Goal: Browse casually: Explore the website without a specific task or goal

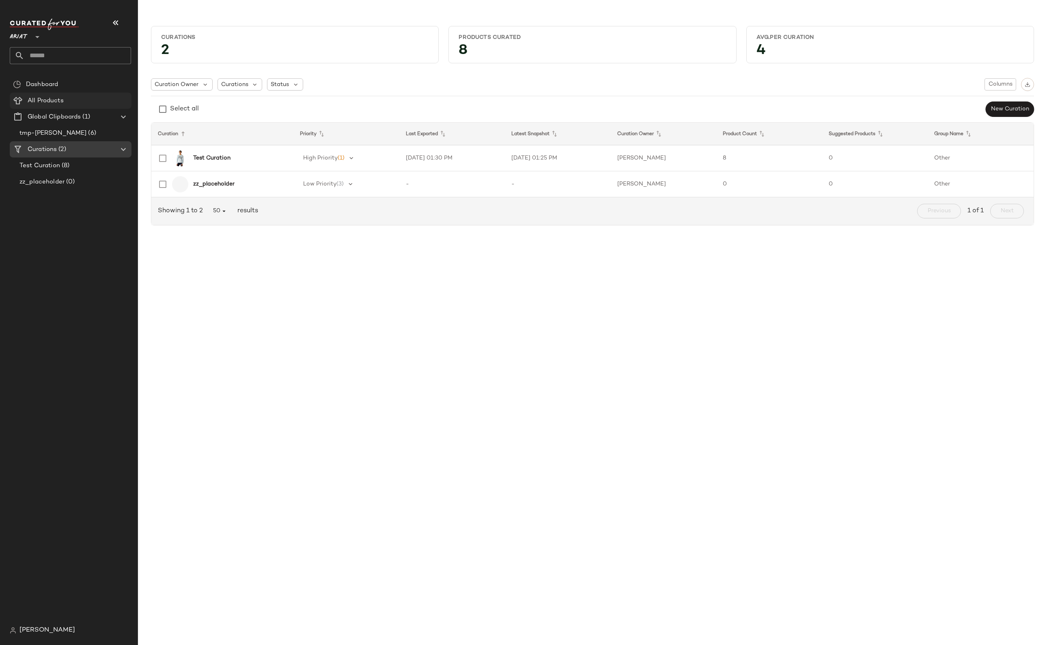
click at [91, 101] on div "All Products" at bounding box center [76, 100] width 103 height 9
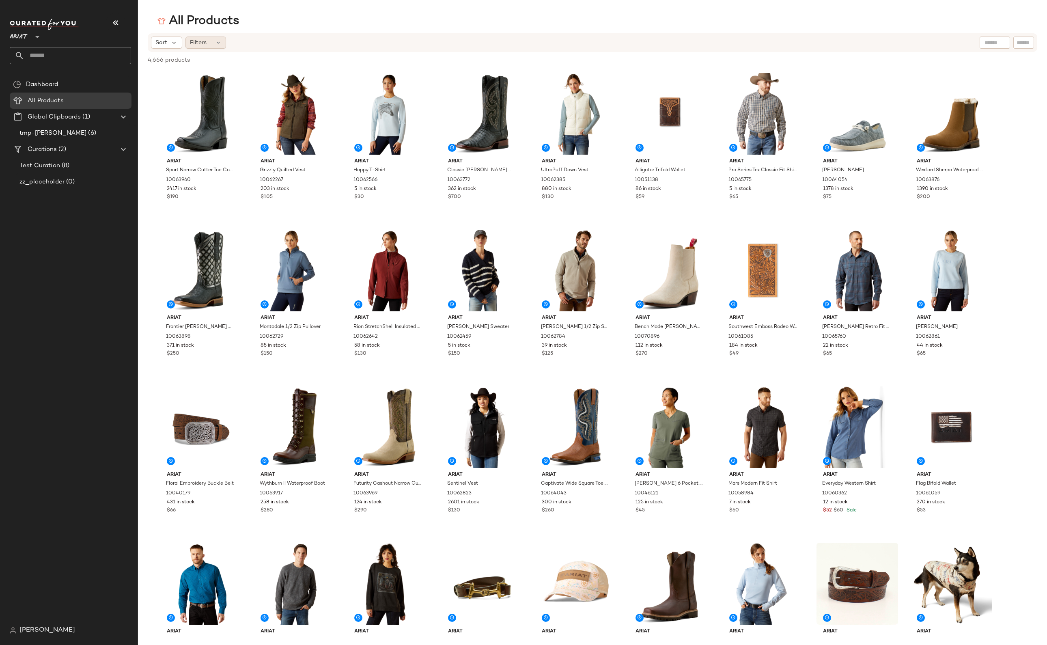
click at [209, 40] on div "Filters" at bounding box center [206, 43] width 41 height 12
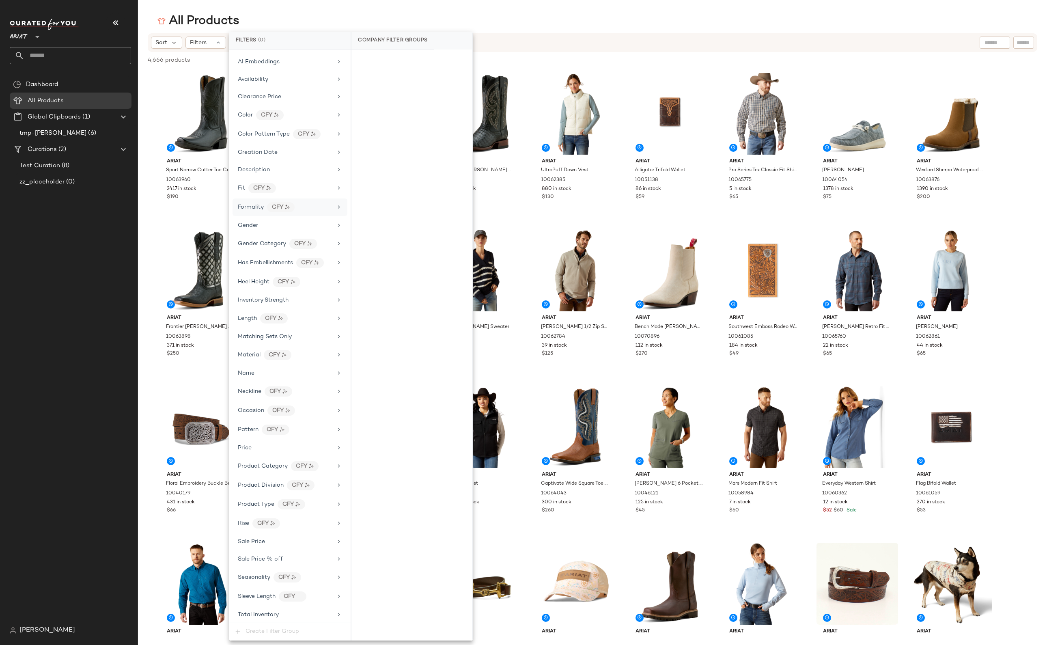
scroll to position [97, 0]
click at [197, 9] on main "All Products Sort Filters 4,666 products • 0 selected Deselect All Ariat Sport …" at bounding box center [523, 322] width 1047 height 645
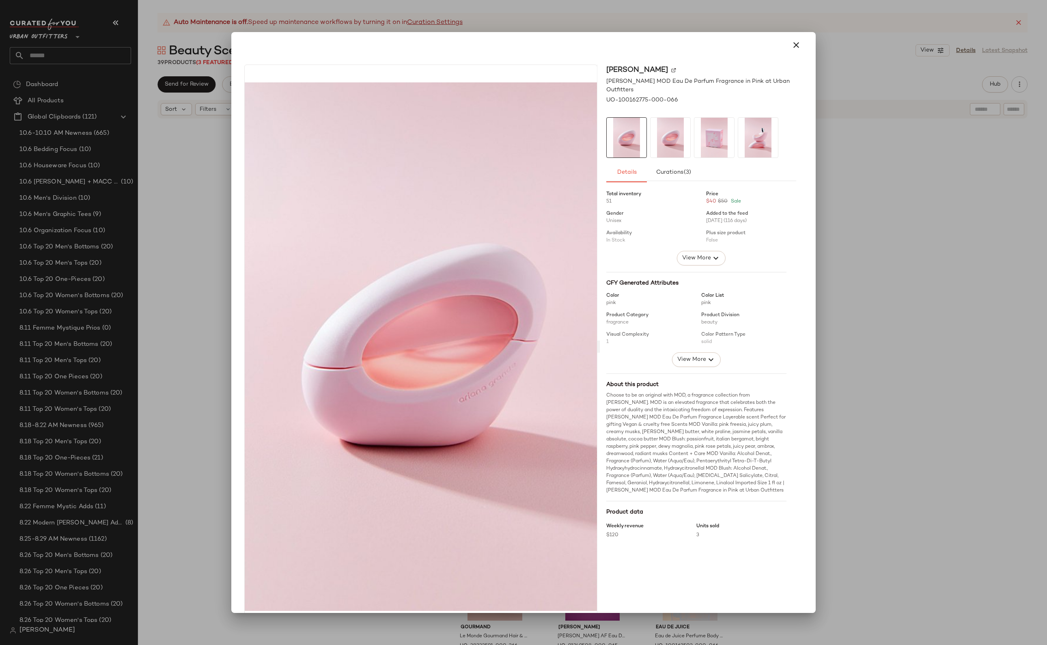
click at [819, 410] on div at bounding box center [523, 322] width 1047 height 645
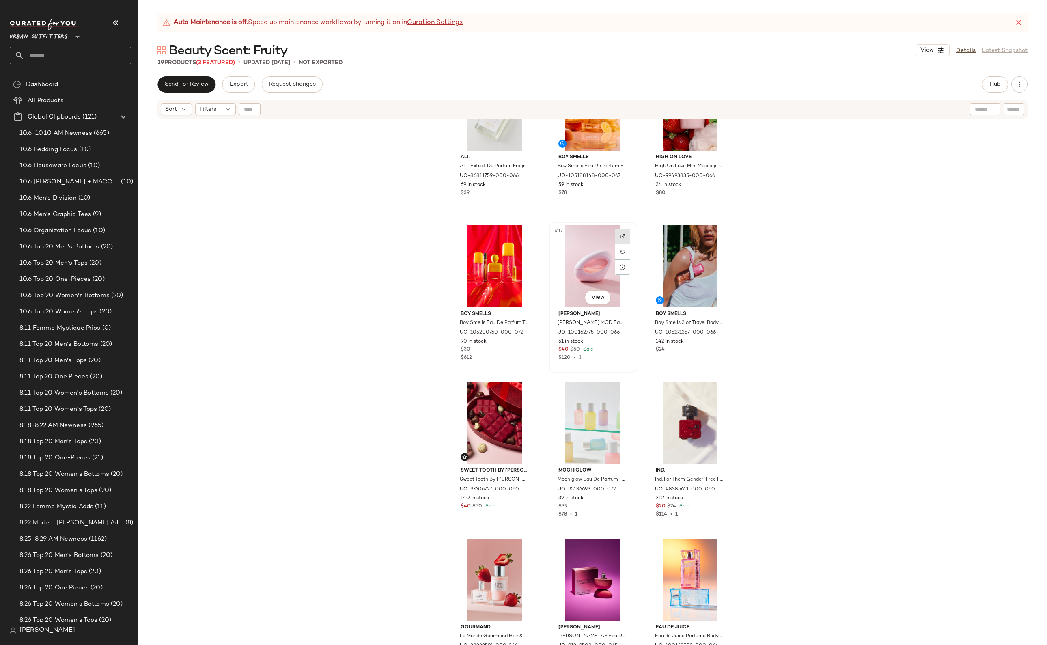
click at [620, 234] on img at bounding box center [622, 236] width 5 height 5
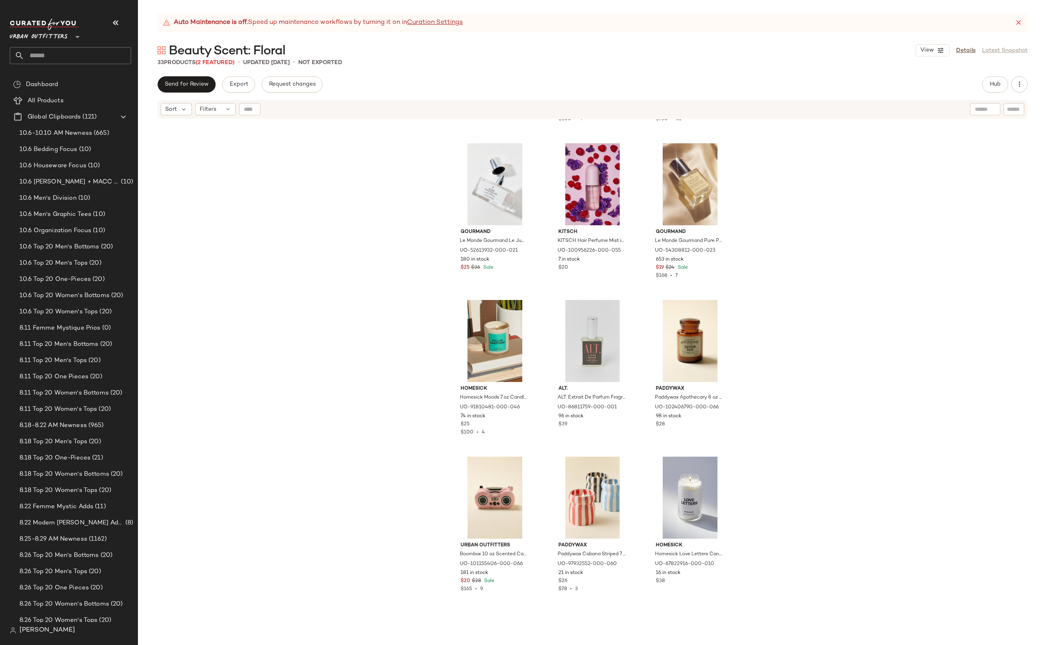
scroll to position [1179, 0]
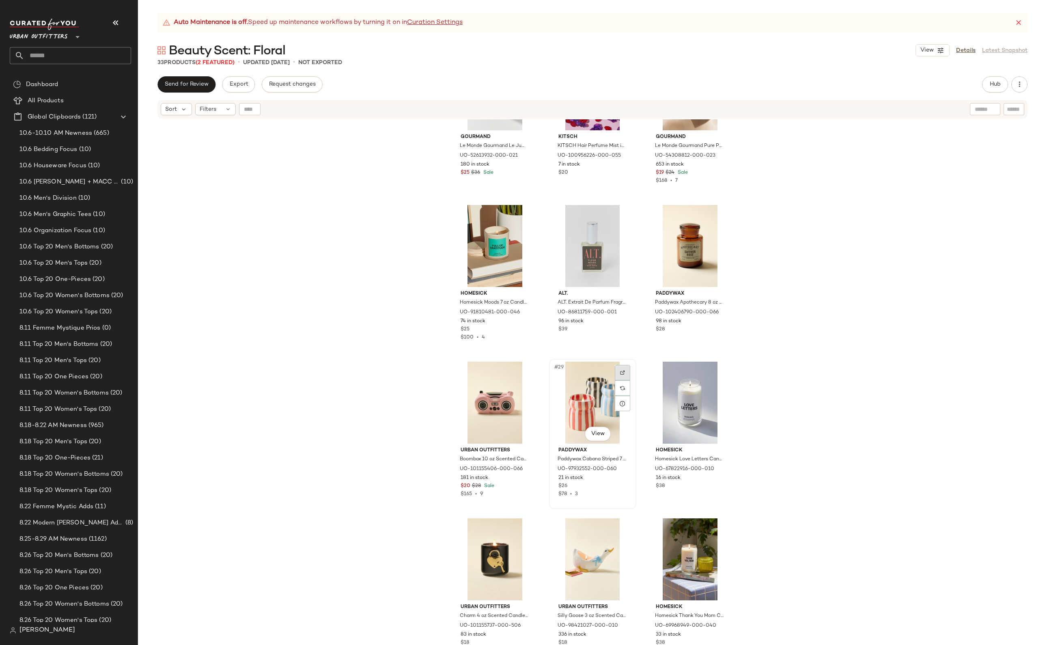
click at [620, 371] on img at bounding box center [622, 372] width 5 height 5
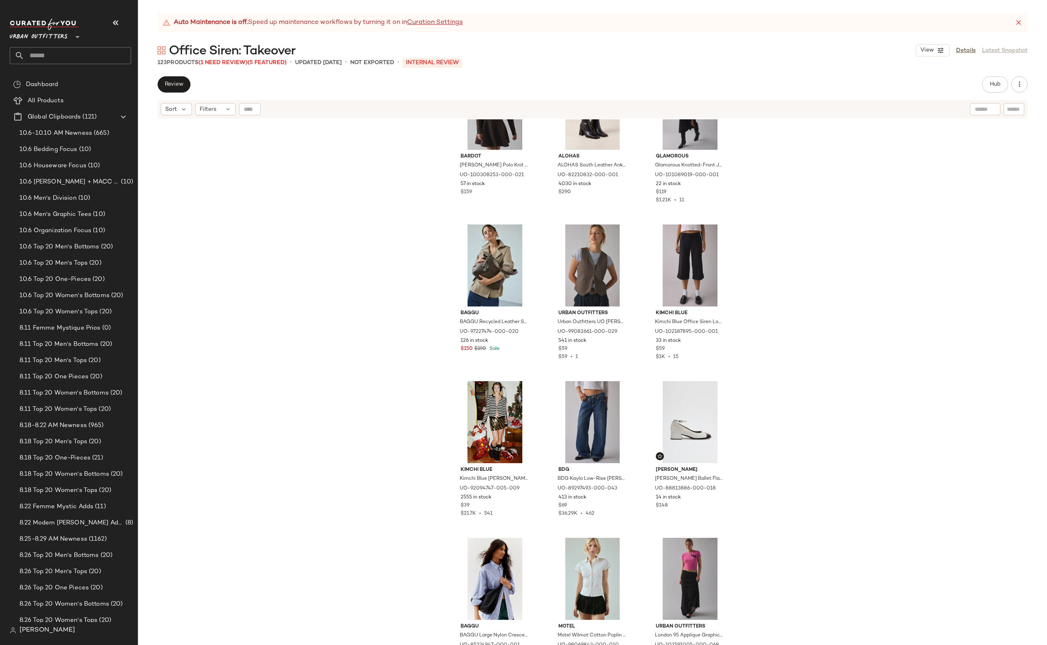
scroll to position [847, 0]
